Goal: Information Seeking & Learning: Learn about a topic

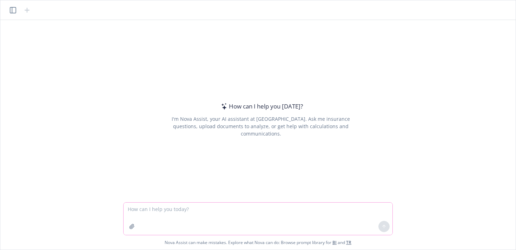
click at [132, 223] on button "button" at bounding box center [131, 226] width 11 height 11
click at [180, 209] on textarea at bounding box center [258, 219] width 269 height 32
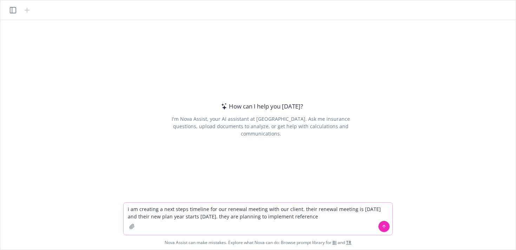
click at [325, 218] on textarea "i am creating a next steps timeline for our renewal meeting with our client. th…" at bounding box center [258, 219] width 269 height 32
click at [353, 217] on textarea "i am creating a next steps timeline for our renewal meeting with our client. th…" at bounding box center [258, 219] width 269 height 32
click at [363, 216] on textarea "i am creating a next steps timeline for our renewal meeting with our client. th…" at bounding box center [258, 219] width 269 height 32
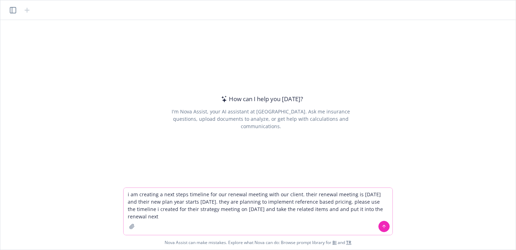
click at [217, 210] on textarea "i am creating a next steps timeline for our renewal meeting with our client. th…" at bounding box center [258, 211] width 269 height 47
click at [183, 215] on textarea "i am creating a next steps timeline for our renewal meeting with our client. th…" at bounding box center [258, 211] width 269 height 47
type textarea "i am creating a next steps timeline for our renewal meeting with our client. th…"
click at [132, 225] on icon "button" at bounding box center [132, 227] width 6 height 6
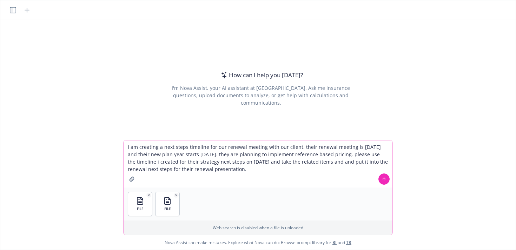
click at [311, 172] on textarea "i am creating a next steps timeline for our renewal meeting with our client. th…" at bounding box center [258, 163] width 269 height 47
click at [385, 181] on icon at bounding box center [384, 179] width 5 height 5
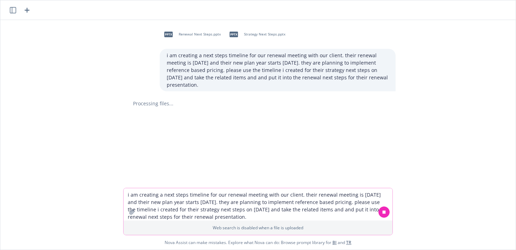
click at [211, 189] on textarea "i am creating a next steps timeline for our renewal meeting with our client. th…" at bounding box center [258, 204] width 269 height 32
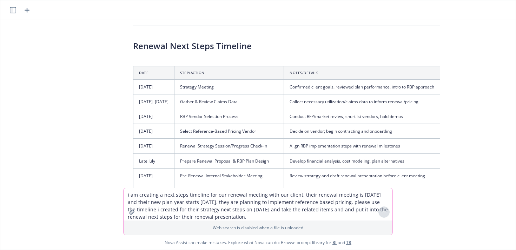
scroll to position [157, 0]
click at [214, 101] on td "Gather & Review Claims Data" at bounding box center [229, 101] width 110 height 15
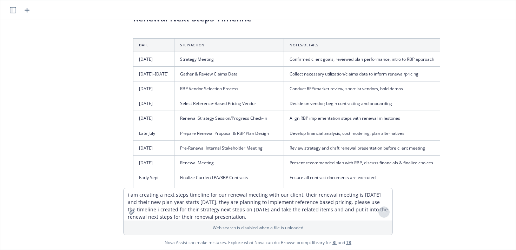
scroll to position [189, 0]
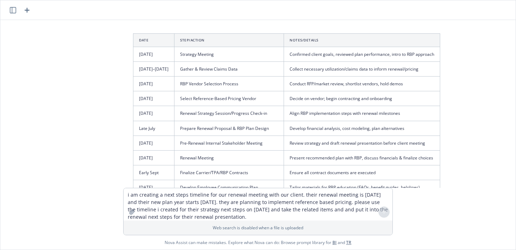
click at [249, 53] on td "Strategy Meeting" at bounding box center [229, 54] width 110 height 15
click at [239, 65] on td "Gather & Review Claims Data" at bounding box center [229, 69] width 110 height 15
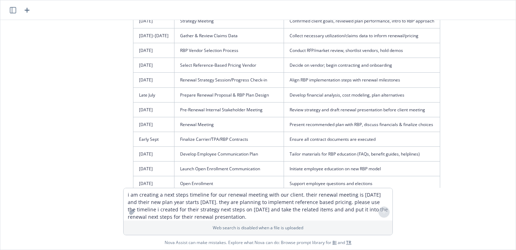
scroll to position [169, 0]
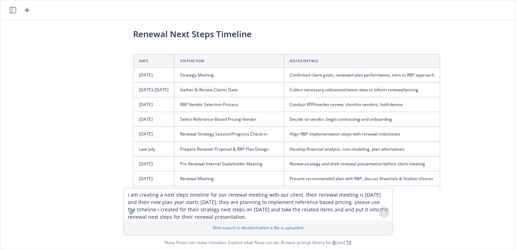
click at [283, 77] on td "Strategy Meeting" at bounding box center [229, 74] width 110 height 15
click at [231, 75] on td "Strategy Meeting" at bounding box center [229, 74] width 110 height 15
click at [240, 87] on td "Gather & Review Claims Data" at bounding box center [229, 89] width 110 height 15
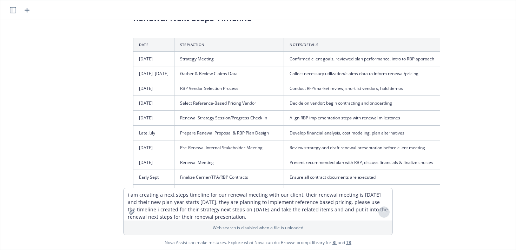
scroll to position [186, 0]
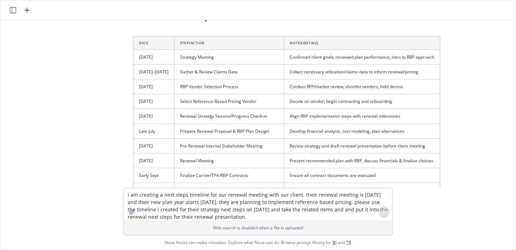
click at [246, 74] on td "Gather & Review Claims Data" at bounding box center [229, 72] width 110 height 15
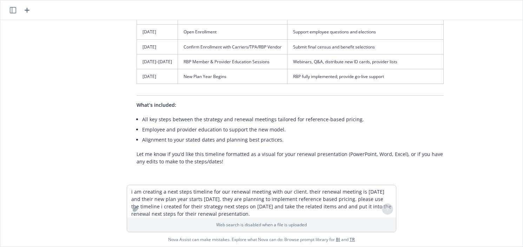
scroll to position [270, 0]
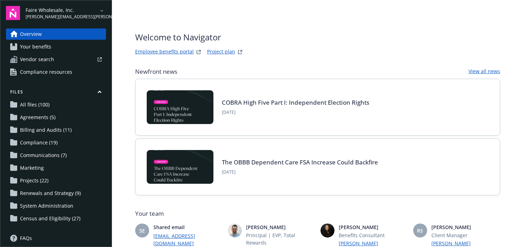
click at [67, 74] on span "Compliance resources" at bounding box center [46, 71] width 52 height 11
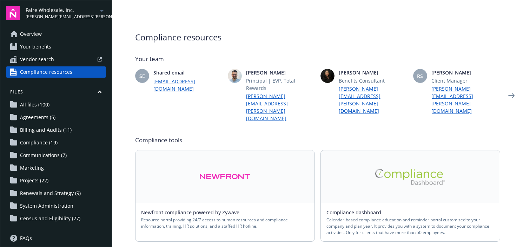
scroll to position [1, 0]
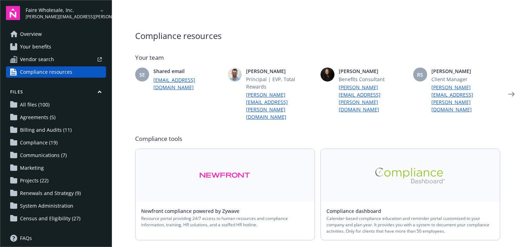
click at [363, 164] on link at bounding box center [410, 175] width 179 height 53
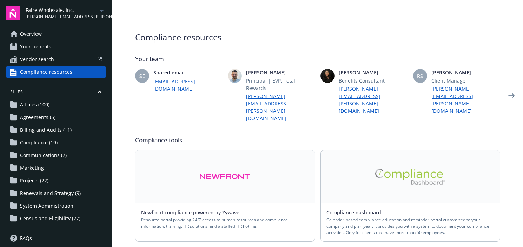
scroll to position [232, 0]
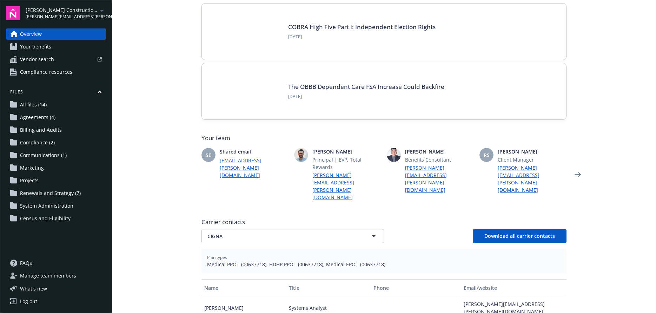
scroll to position [76, 0]
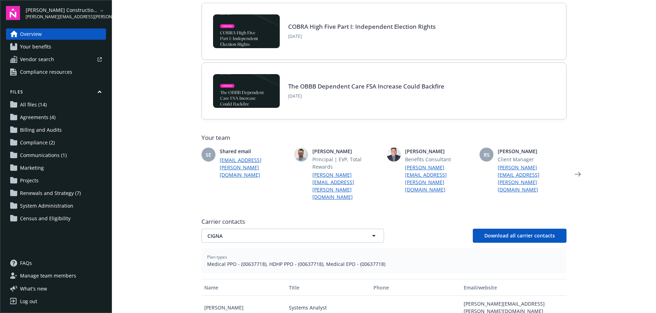
click at [53, 46] on link "Your benefits" at bounding box center [56, 46] width 100 height 11
